Goal: Information Seeking & Learning: Learn about a topic

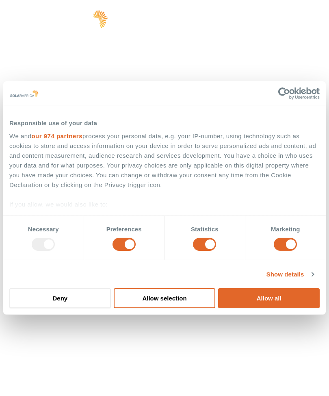
click at [284, 21] on span "hello" at bounding box center [286, 21] width 12 height 12
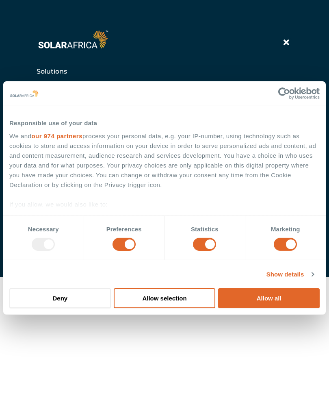
click at [273, 298] on button "Allow all" at bounding box center [269, 298] width 102 height 20
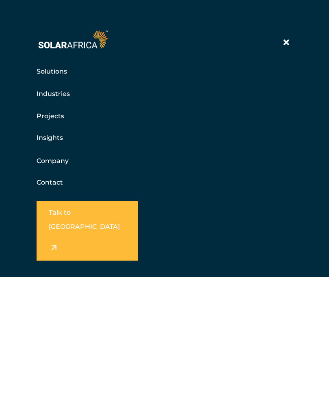
click at [41, 134] on link "Insights" at bounding box center [50, 138] width 26 height 8
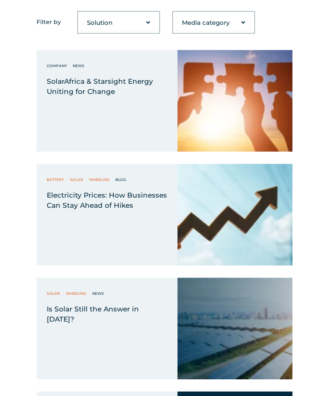
scroll to position [440, 0]
click at [240, 234] on img at bounding box center [235, 215] width 115 height 102
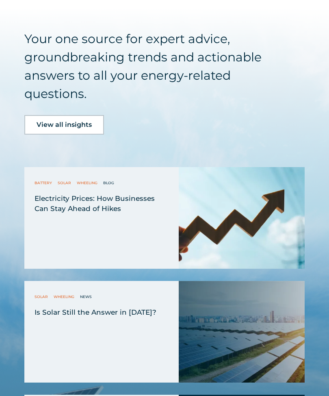
scroll to position [2641, 0]
click at [0, 0] on span "Is Solar Still the Answer in 2025?" at bounding box center [0, 0] width 0 height 0
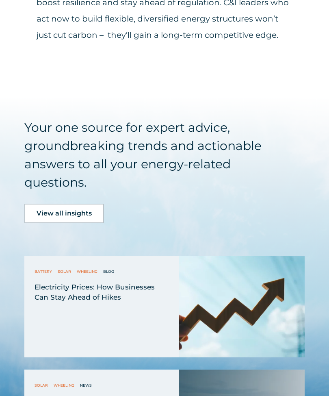
scroll to position [2204, 0]
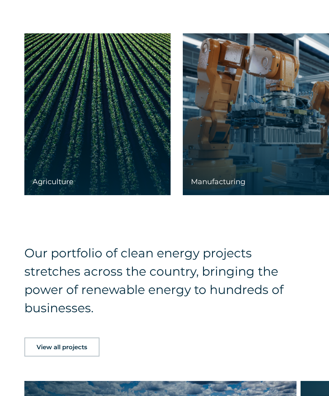
scroll to position [1313, 0]
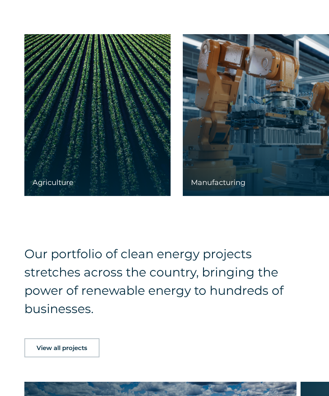
click at [50, 187] on span "Agriculture" at bounding box center [52, 182] width 41 height 9
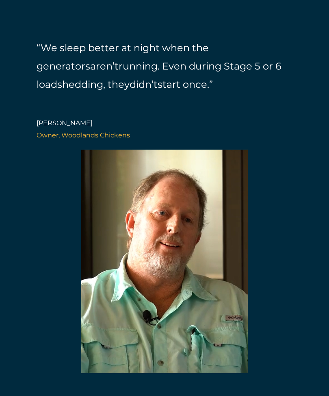
scroll to position [1644, 0]
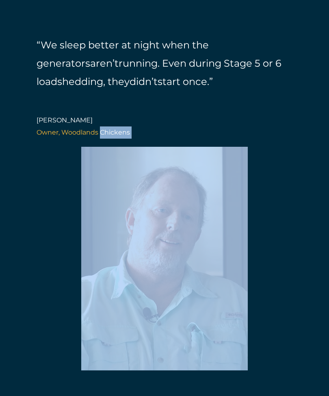
click at [292, 289] on div at bounding box center [164, 258] width 329 height 223
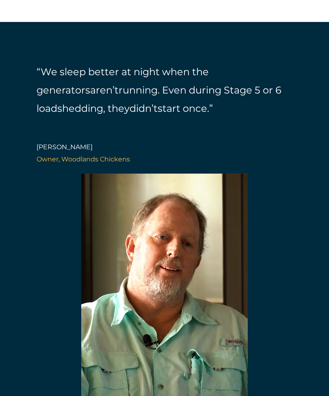
scroll to position [1617, 0]
